Goal: Navigation & Orientation: Find specific page/section

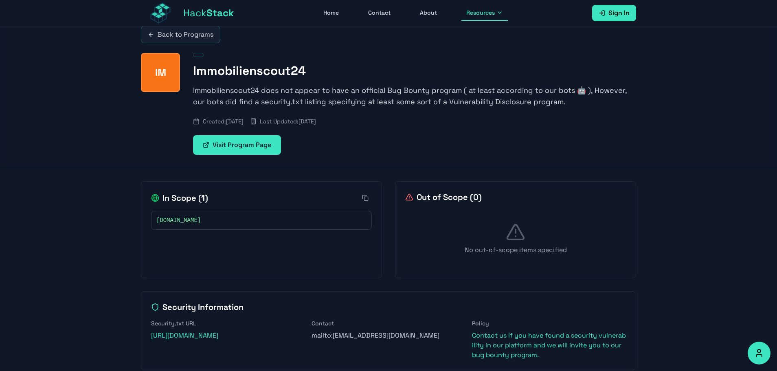
scroll to position [26, 0]
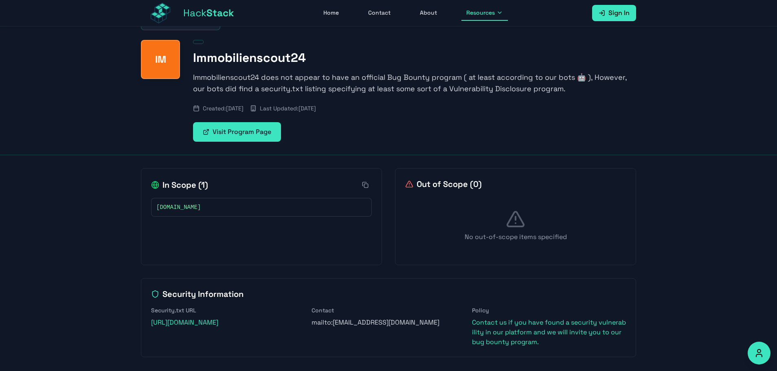
click at [553, 330] on link "Contact us if you have found a security vulnerability in our platform and we wi…" at bounding box center [549, 332] width 154 height 28
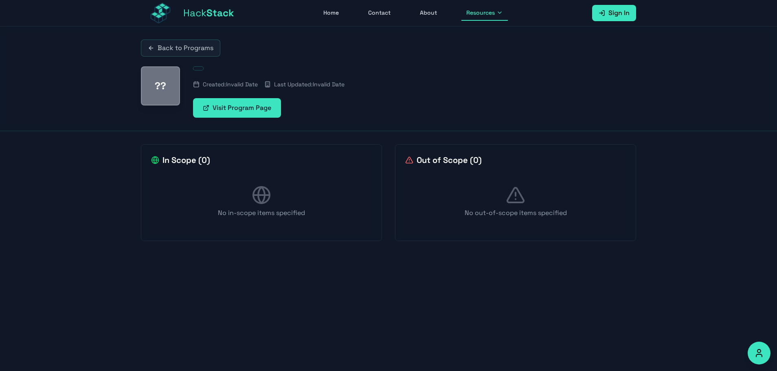
click at [179, 53] on link "Back to Programs" at bounding box center [180, 48] width 79 height 17
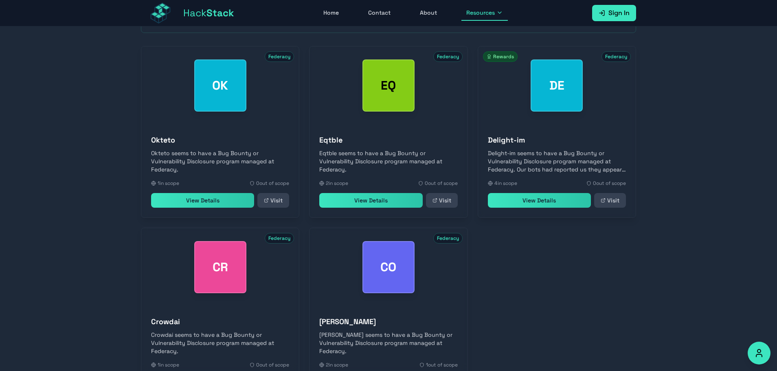
scroll to position [143, 0]
